Goal: Find specific page/section: Find specific page/section

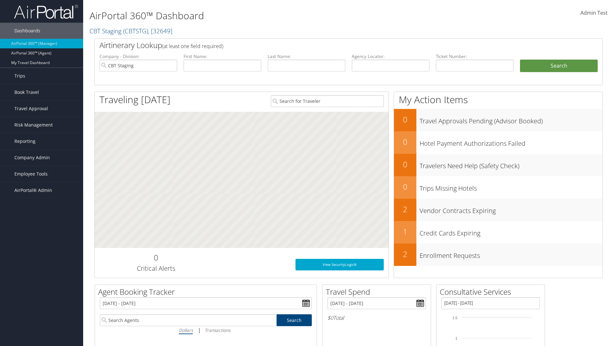
click at [42, 190] on span "AirPortal® Admin" at bounding box center [33, 190] width 38 height 16
click at [0, 0] on link "Vendor Profiles" at bounding box center [0, 0] width 0 height 0
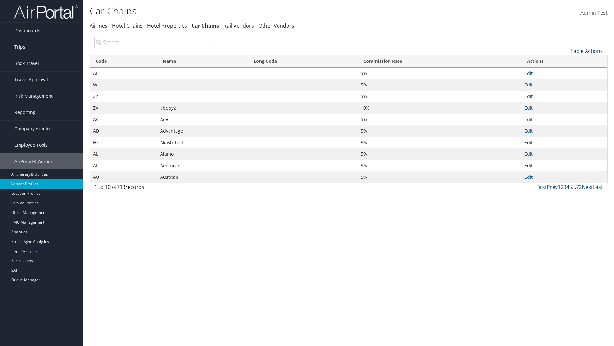
click at [202, 61] on th "Name" at bounding box center [202, 61] width 91 height 12
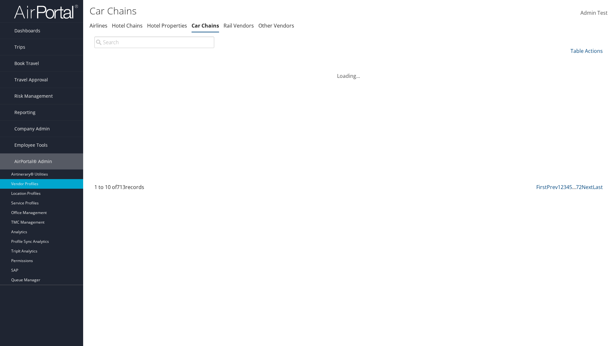
click at [202, 61] on th "Name" at bounding box center [202, 61] width 91 height 12
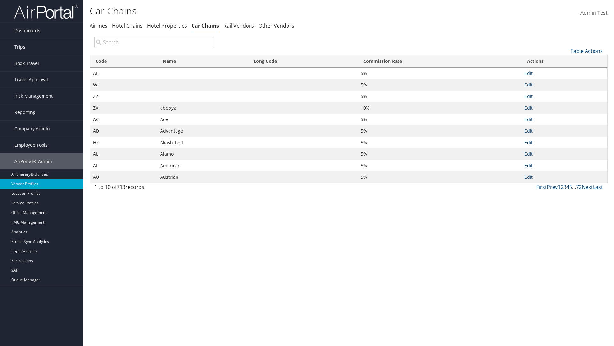
click at [303, 61] on th "Long Code" at bounding box center [303, 61] width 110 height 12
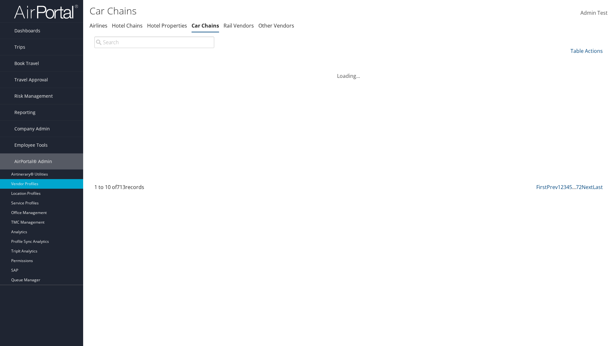
click at [303, 61] on th "Long Code" at bounding box center [303, 61] width 110 height 12
click at [439, 61] on th "Commission Rate" at bounding box center [440, 61] width 164 height 12
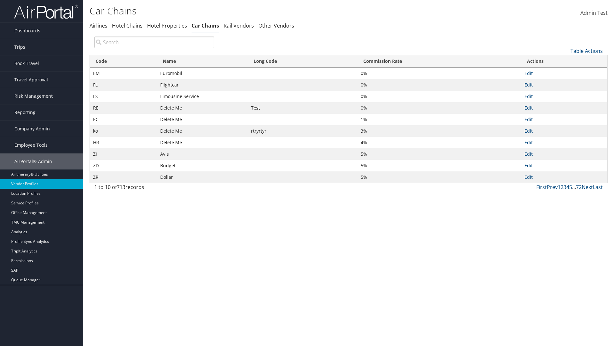
click at [439, 61] on th "Commission Rate" at bounding box center [440, 61] width 164 height 12
click at [587, 51] on link "Table Actions" at bounding box center [587, 50] width 32 height 7
click at [565, 93] on link "Page Length" at bounding box center [565, 93] width 84 height 11
